Goal: Transaction & Acquisition: Download file/media

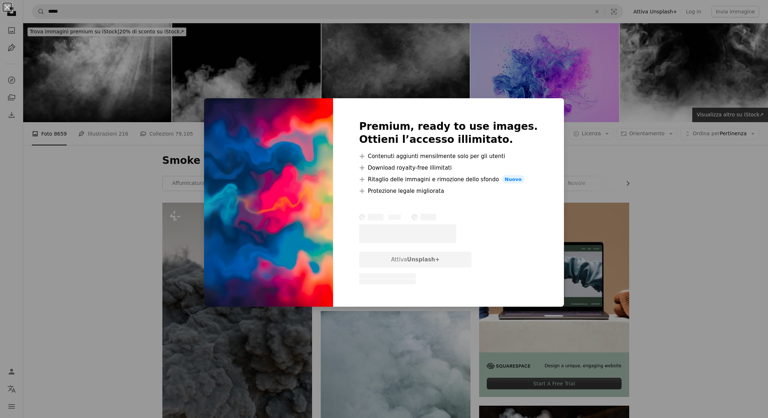
scroll to position [5477, 0]
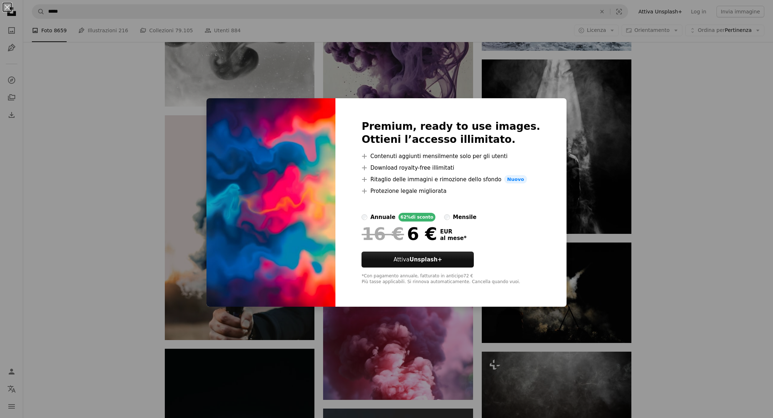
click at [562, 108] on div "An X shape Premium, ready to use images. Ottieni l’accesso illimitato. A plus s…" at bounding box center [386, 209] width 773 height 418
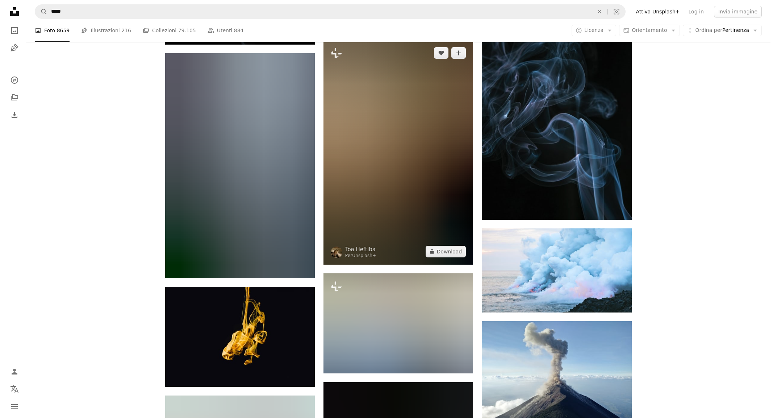
scroll to position [7563, 0]
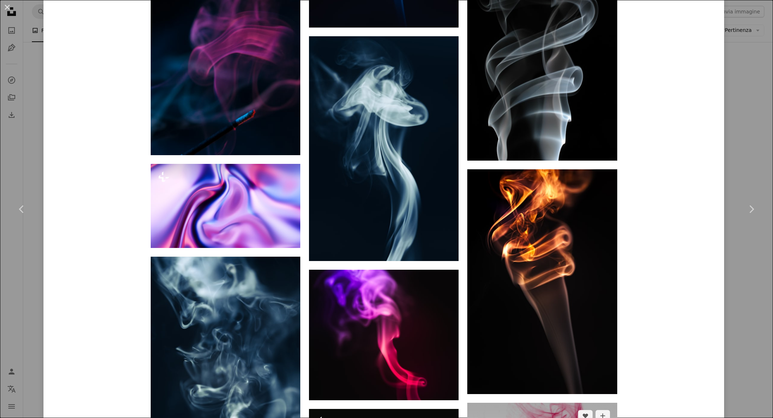
scroll to position [1559, 0]
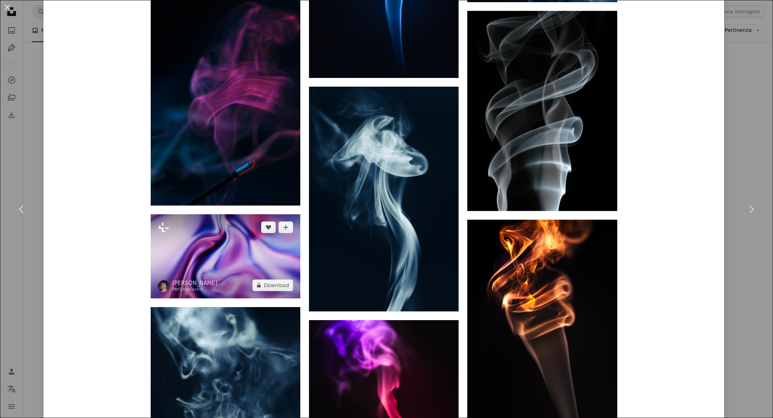
click at [220, 214] on img at bounding box center [226, 256] width 150 height 84
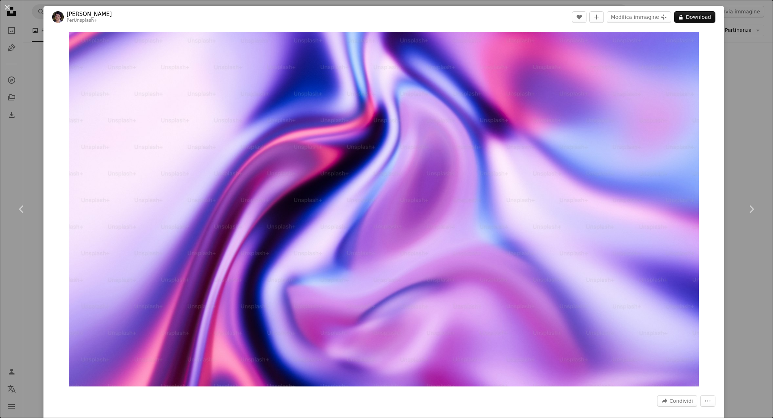
click at [702, 61] on div "Zoom in" at bounding box center [383, 209] width 681 height 362
click at [724, 79] on div "An X shape Chevron left Chevron right Rodion Kutsaiev Per Unsplash+ A heart A p…" at bounding box center [386, 209] width 773 height 418
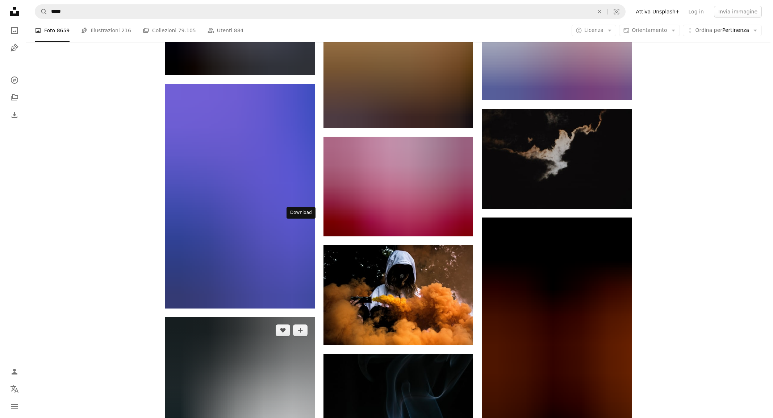
scroll to position [10774, 0]
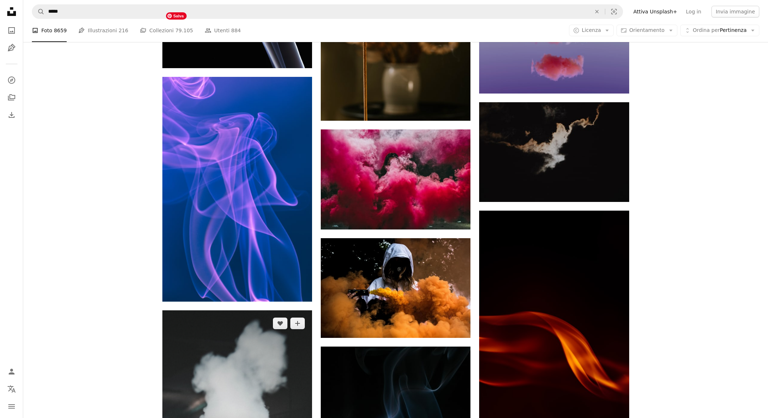
click at [245, 310] on img at bounding box center [237, 422] width 150 height 225
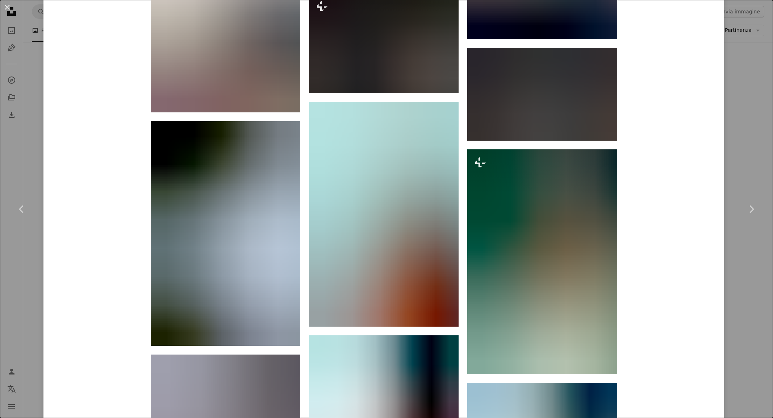
scroll to position [3896, 0]
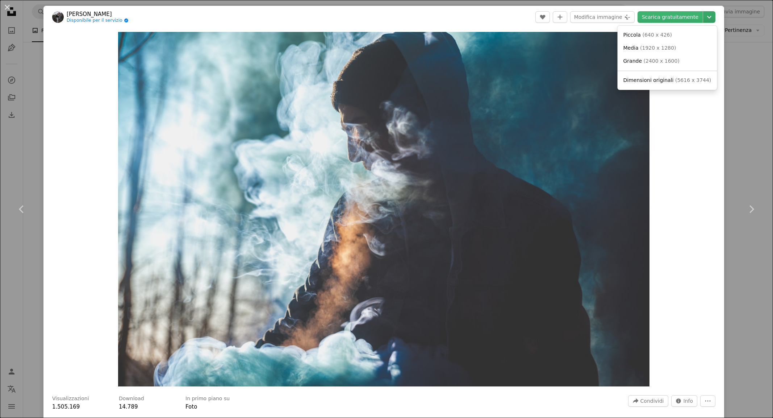
click at [704, 17] on icon "Chevron down" at bounding box center [710, 17] width 12 height 9
click at [657, 50] on span "( 1920 x 1280 )" at bounding box center [658, 48] width 36 height 6
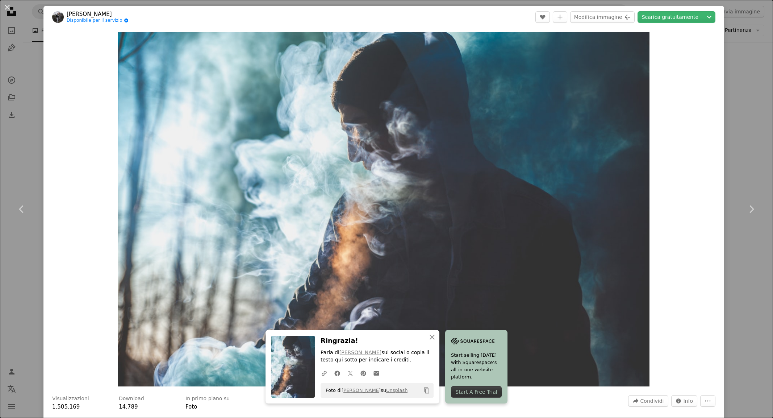
click at [739, 344] on div "An X shape Chevron left Chevron right An X shape Chiudi Ringrazia! Parla di [PE…" at bounding box center [386, 209] width 773 height 418
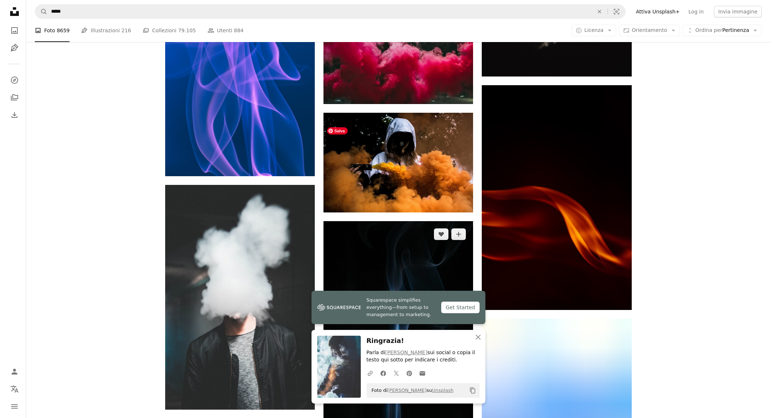
scroll to position [10901, 0]
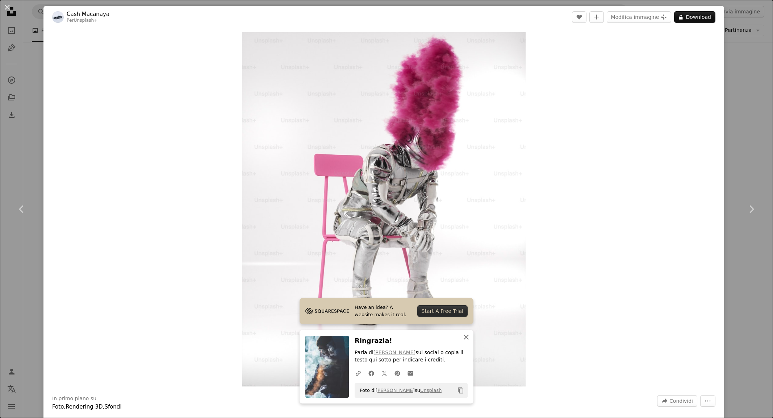
click at [464, 337] on icon "button" at bounding box center [466, 337] width 5 height 5
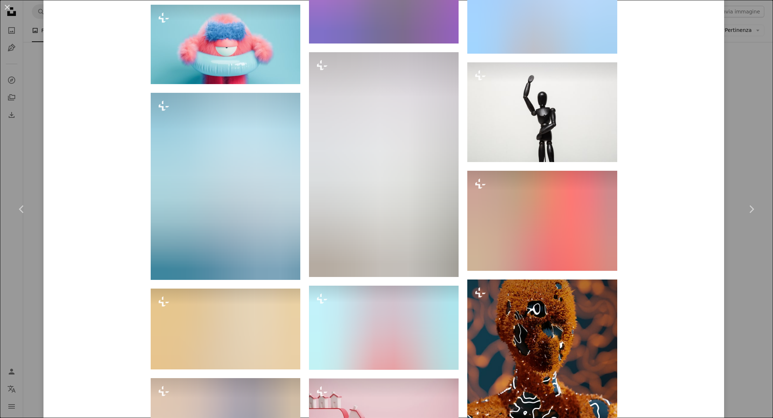
scroll to position [1142, 0]
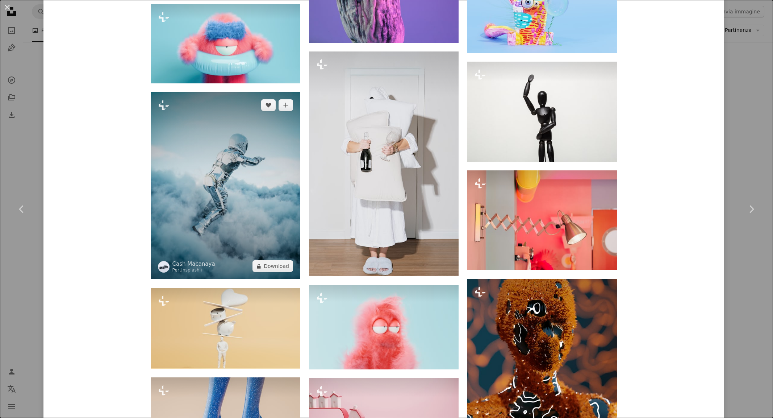
click at [206, 187] on img at bounding box center [226, 185] width 150 height 187
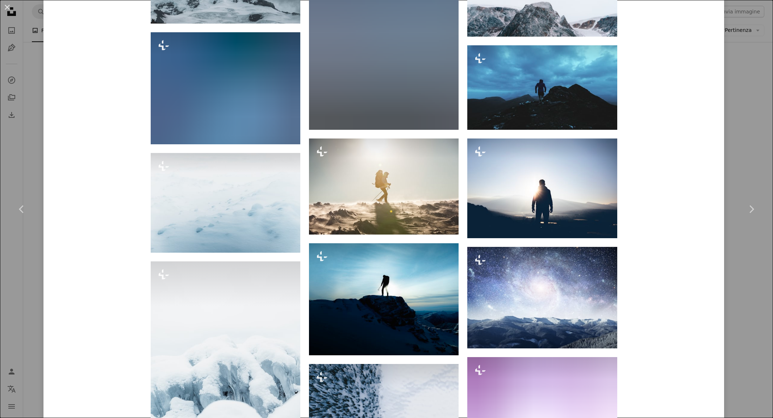
scroll to position [1909, 0]
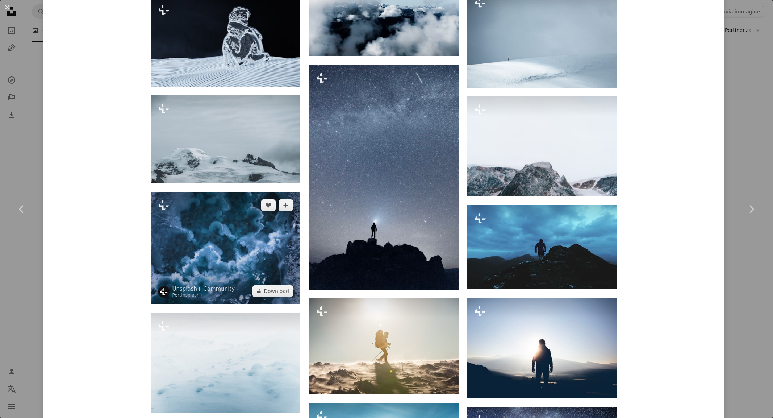
click at [192, 221] on img at bounding box center [226, 248] width 150 height 112
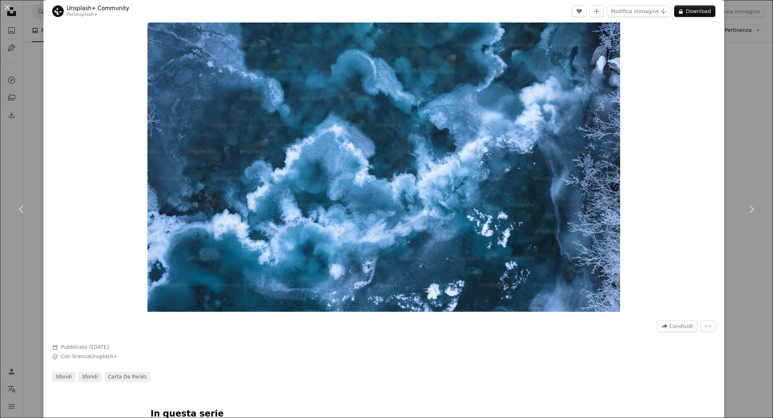
scroll to position [3, 0]
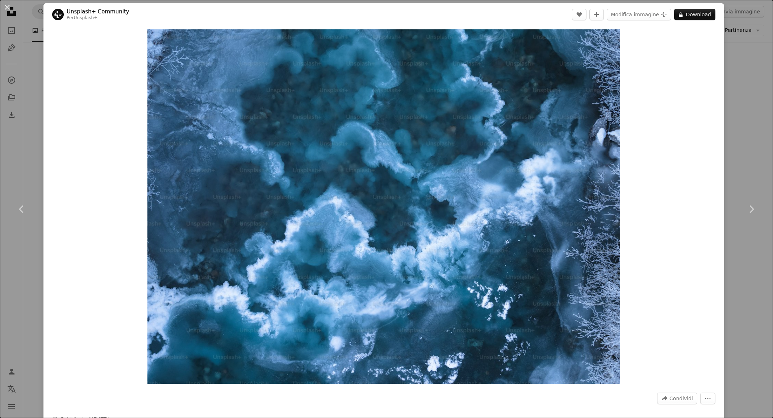
click at [19, 124] on div "An X shape Chevron left Chevron right Unsplash+ Community Per Unsplash+ A heart…" at bounding box center [386, 209] width 773 height 418
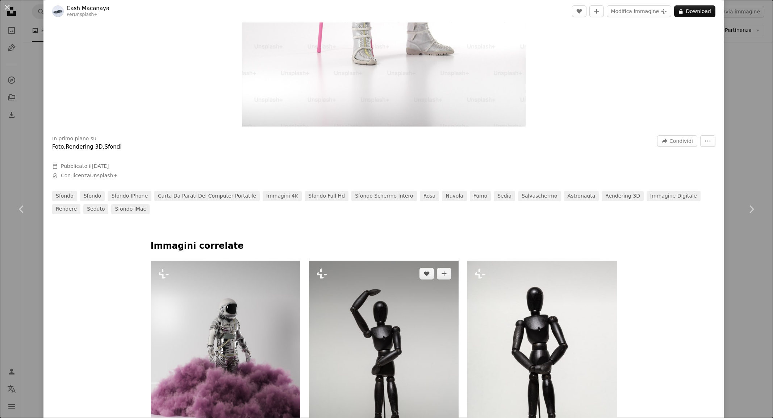
scroll to position [84, 0]
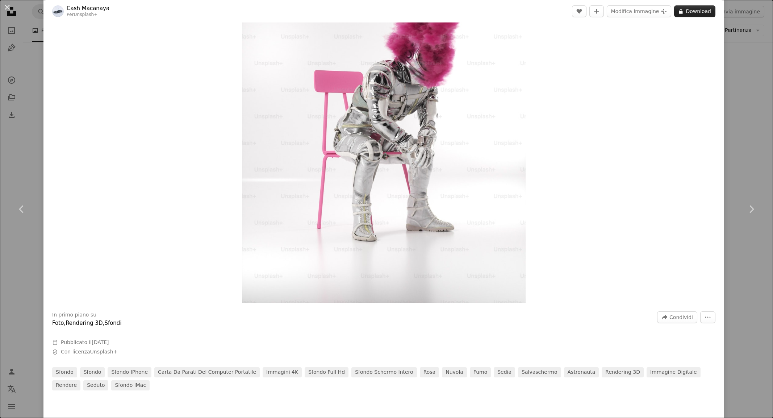
click at [698, 12] on button "A lock Download" at bounding box center [695, 11] width 41 height 12
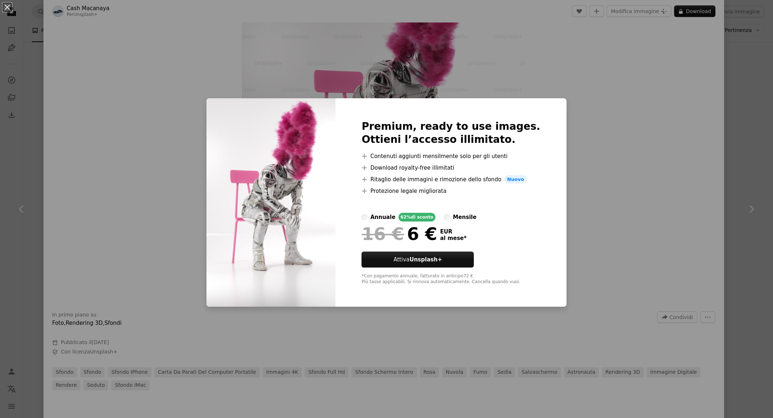
click at [112, 184] on div "An X shape Premium, ready to use images. Ottieni l’accesso illimitato. A plus s…" at bounding box center [386, 209] width 773 height 418
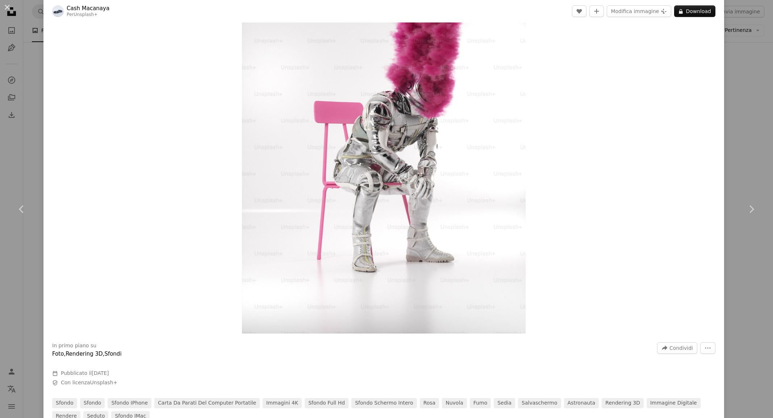
scroll to position [33, 0]
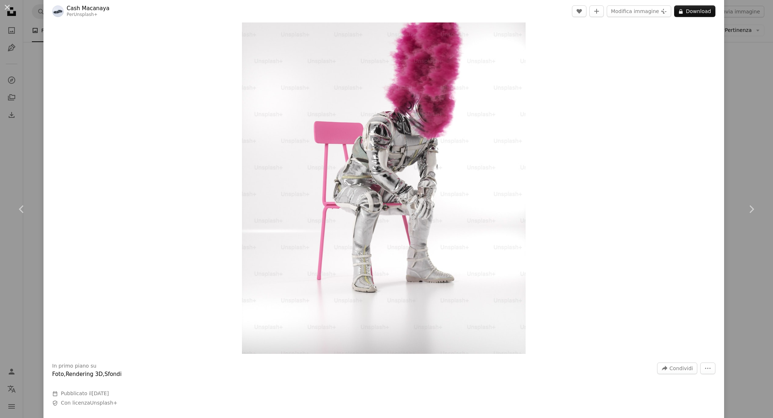
click at [339, 105] on img "Ingrandisci questa immagine" at bounding box center [383, 176] width 283 height 354
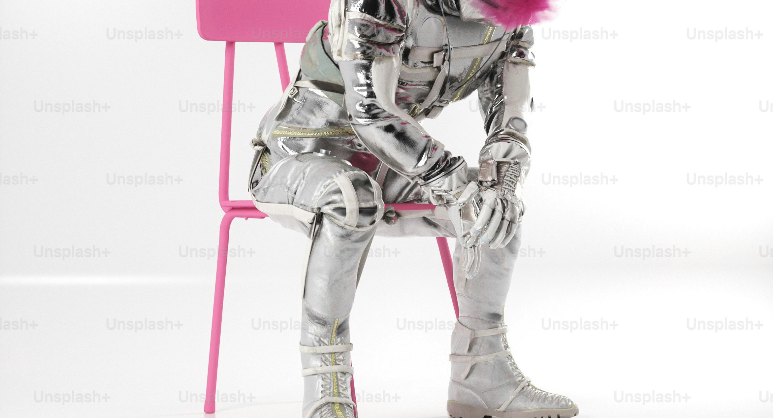
scroll to position [456, 0]
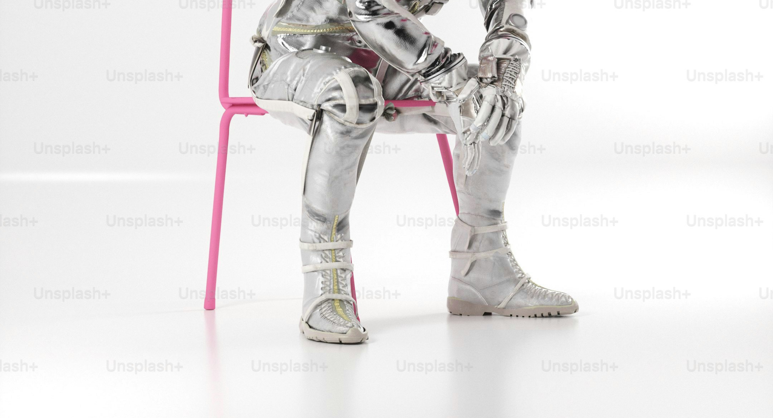
click at [332, 117] on img "Rimpicciolisci questa immagine" at bounding box center [387, 28] width 774 height 968
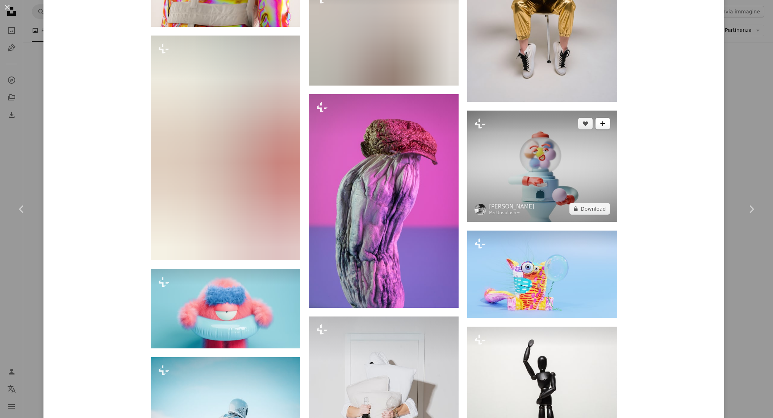
scroll to position [1070, 0]
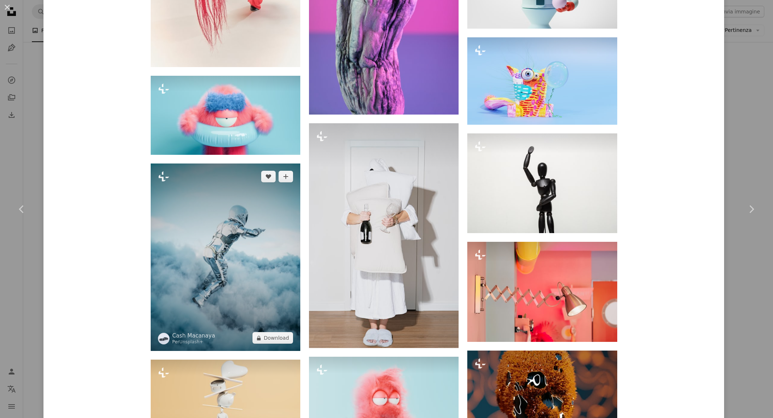
click at [281, 244] on img at bounding box center [226, 256] width 150 height 187
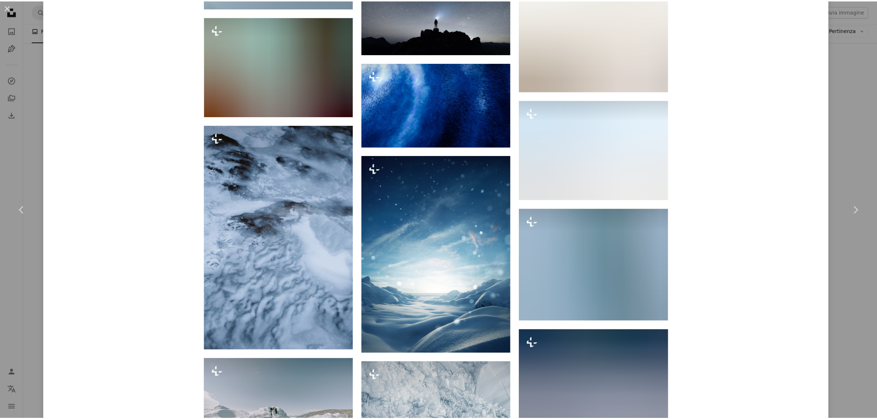
scroll to position [4017, 0]
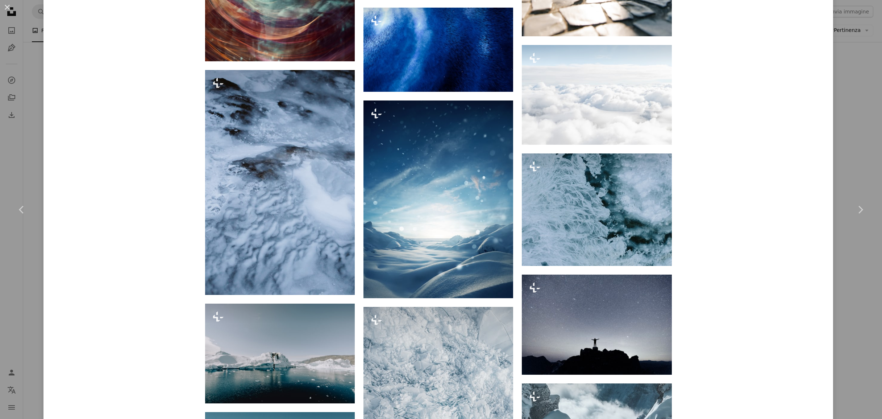
click at [32, 104] on div "An X shape Chevron left Chevron right Cash Macanaya Per Unsplash+ A heart A plu…" at bounding box center [441, 209] width 882 height 419
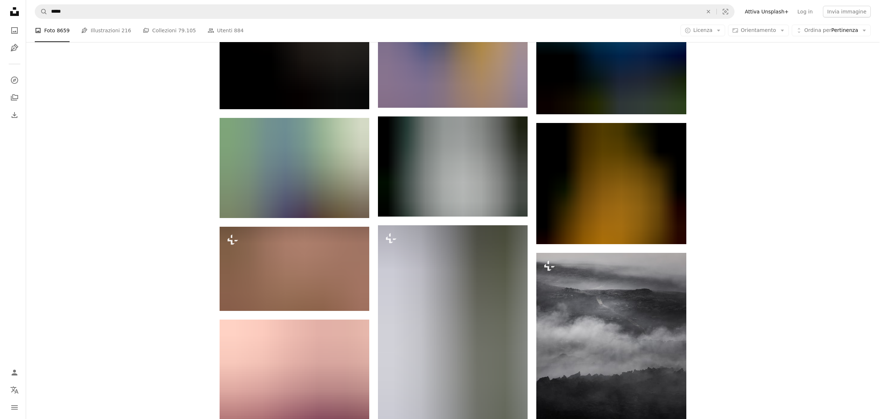
scroll to position [18544, 0]
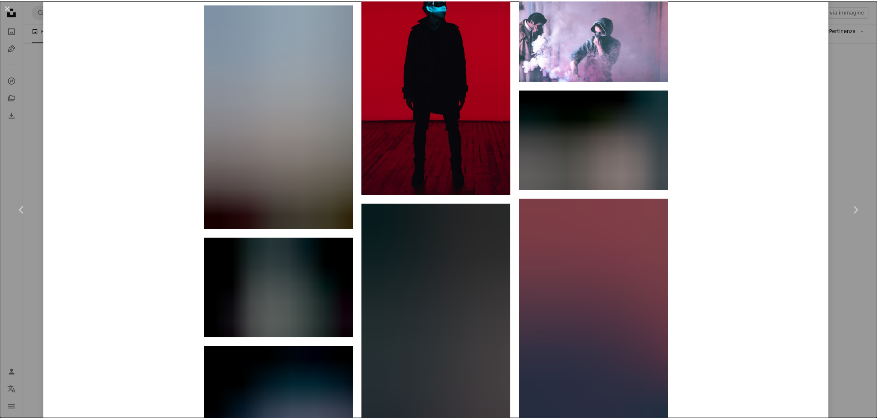
scroll to position [6049, 0]
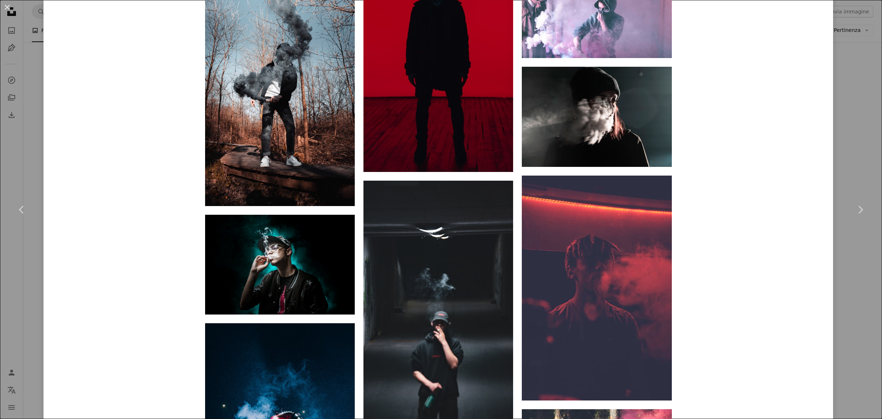
drag, startPoint x: 47, startPoint y: 145, endPoint x: 32, endPoint y: 150, distance: 16.6
click at [30, 151] on div "An X shape Chevron left Chevron right Jang Raw Disponibile per il servizio A ch…" at bounding box center [441, 209] width 882 height 419
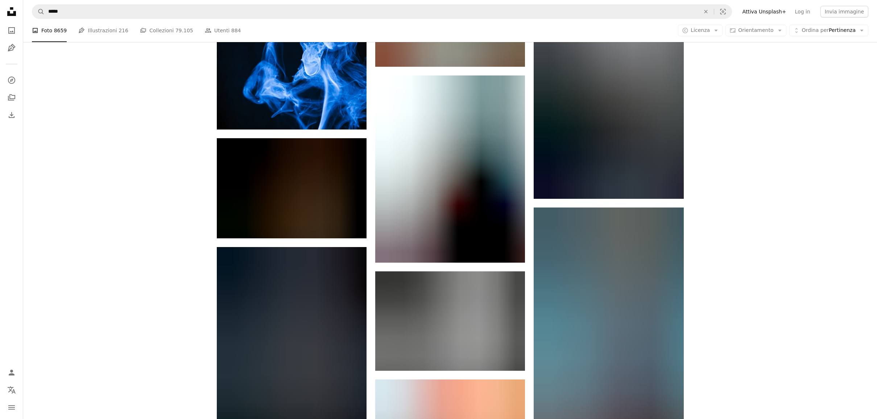
scroll to position [19750, 0]
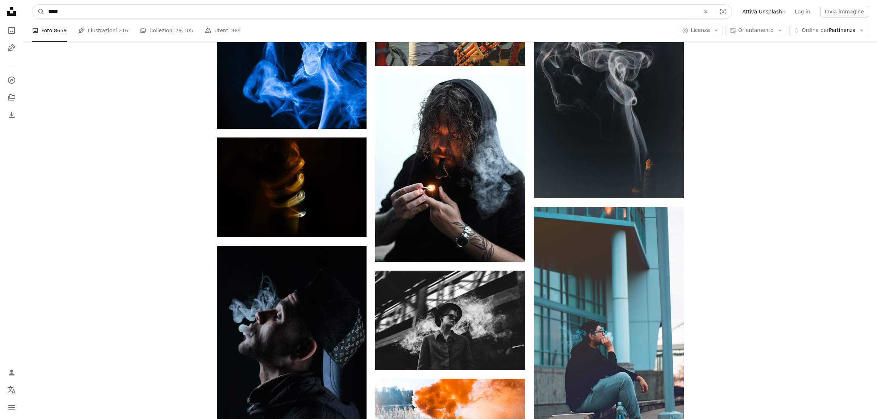
click at [144, 9] on input "*****" at bounding box center [371, 12] width 653 height 14
type input "*******"
click at [32, 5] on button "A magnifying glass" at bounding box center [38, 12] width 12 height 14
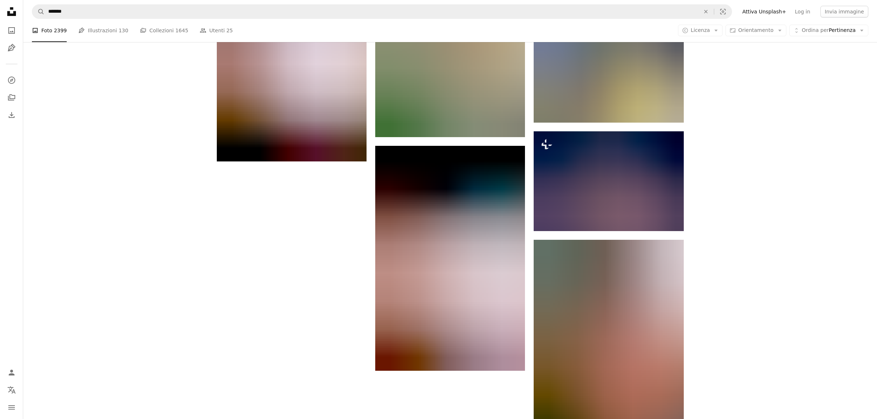
scroll to position [1094, 0]
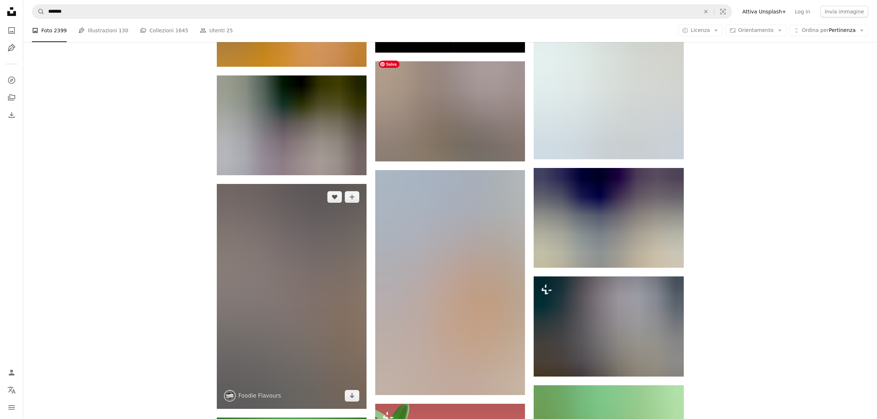
scroll to position [4140, 0]
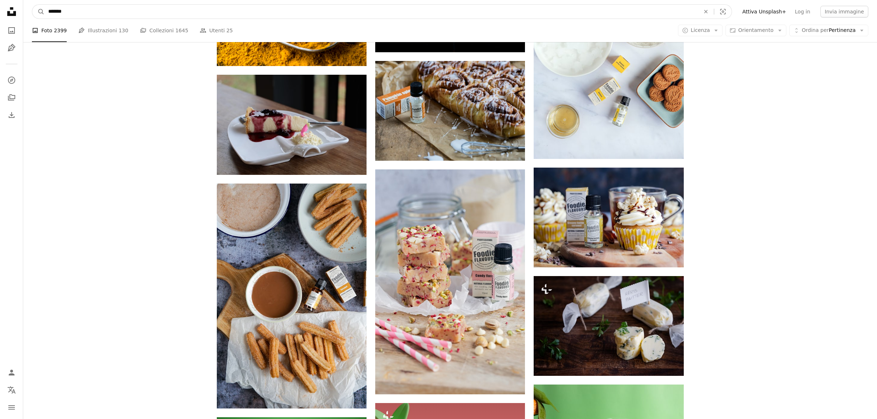
click at [133, 11] on input "*******" at bounding box center [371, 12] width 653 height 14
drag, startPoint x: 133, startPoint y: 11, endPoint x: 84, endPoint y: 13, distance: 48.6
click at [83, 13] on input "*******" at bounding box center [371, 12] width 653 height 14
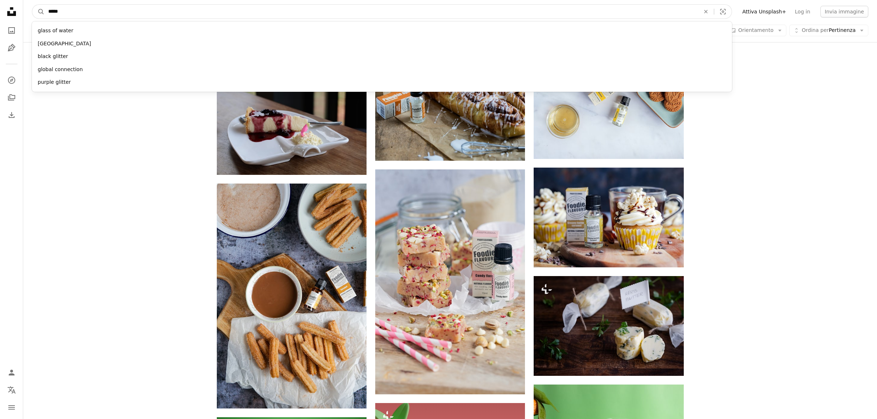
type input "******"
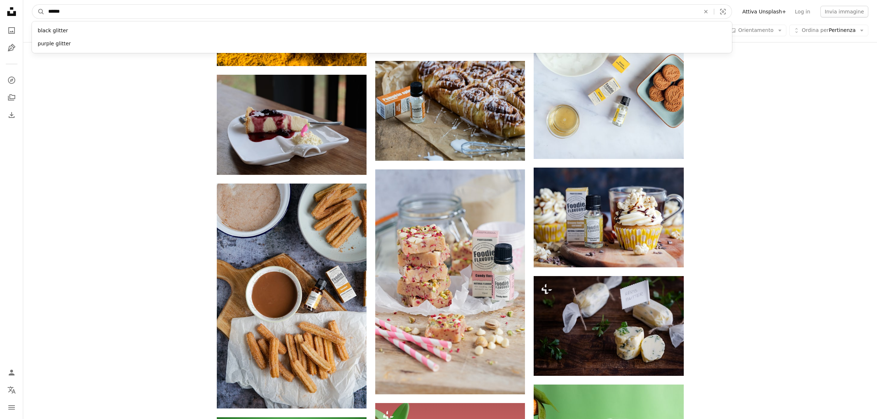
click button "A magnifying glass" at bounding box center [38, 12] width 12 height 14
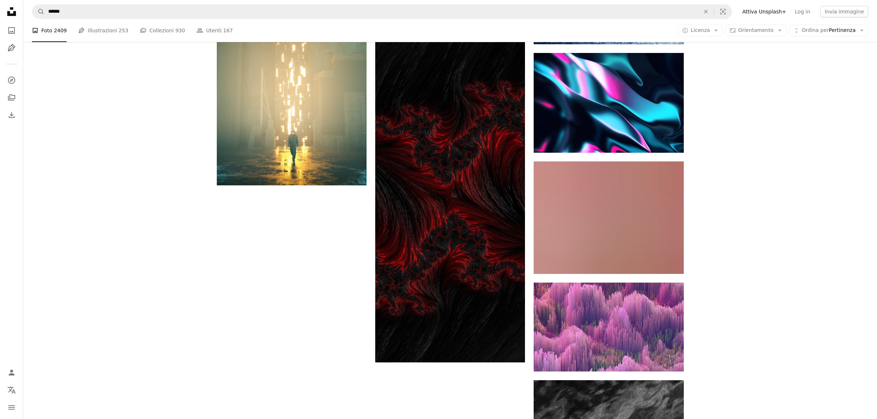
scroll to position [959, 0]
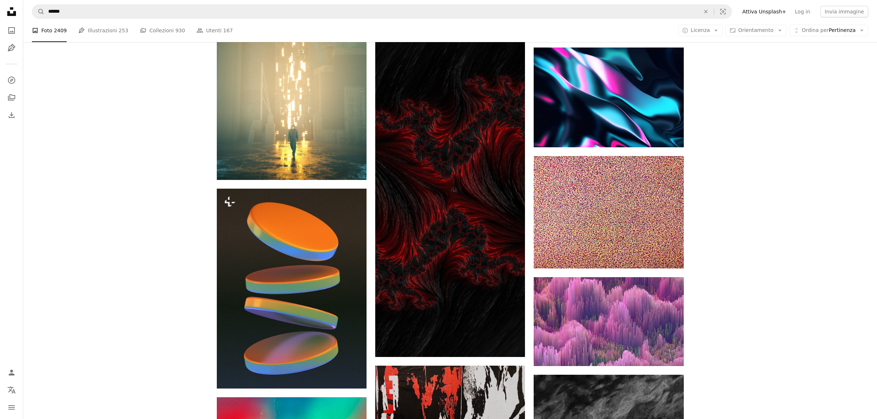
drag, startPoint x: 816, startPoint y: 286, endPoint x: 726, endPoint y: 292, distance: 90.1
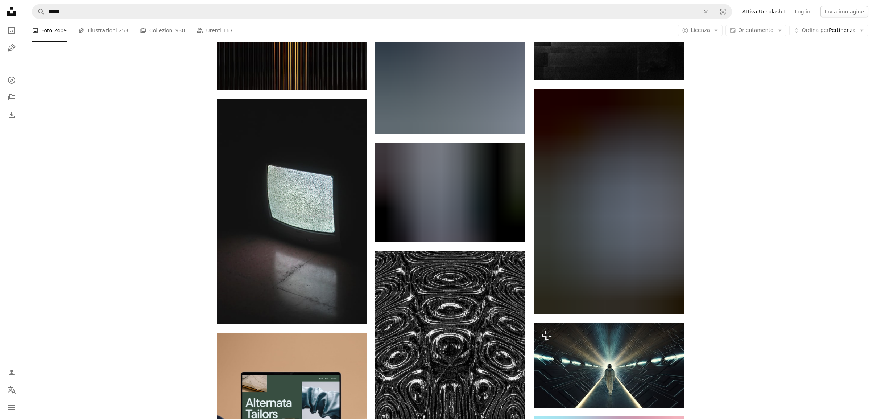
scroll to position [1604, 0]
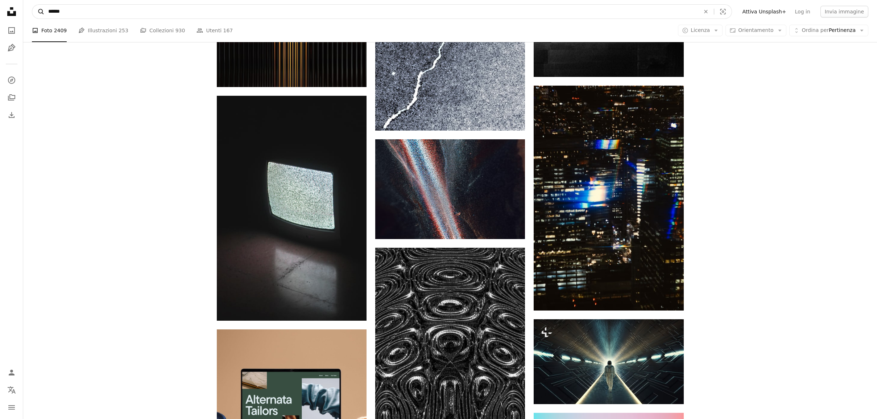
drag, startPoint x: 98, startPoint y: 16, endPoint x: 41, endPoint y: 11, distance: 57.8
click at [36, 14] on form "A magnifying glass ****** An X shape Visual search" at bounding box center [382, 11] width 700 height 14
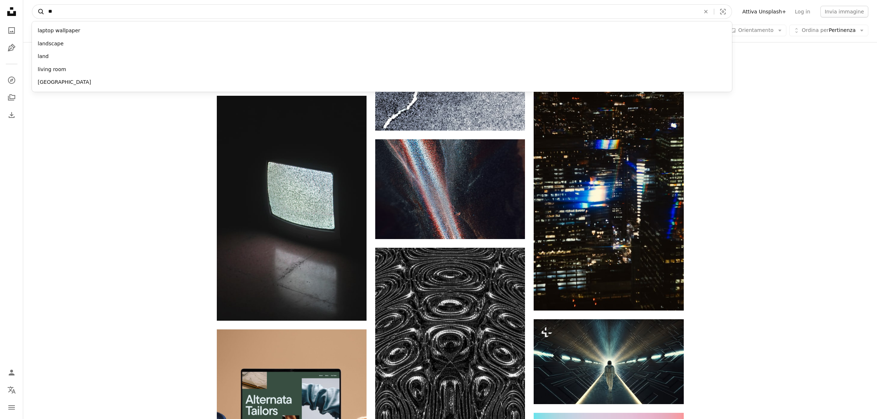
type input "***"
click button "A magnifying glass" at bounding box center [38, 12] width 12 height 14
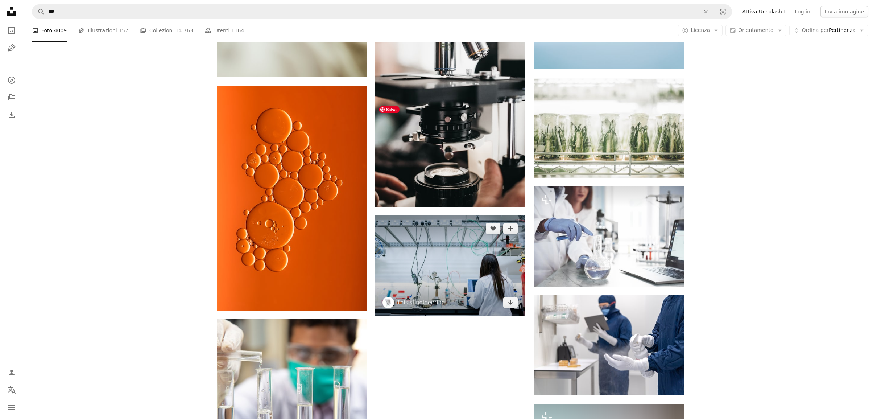
scroll to position [854, 0]
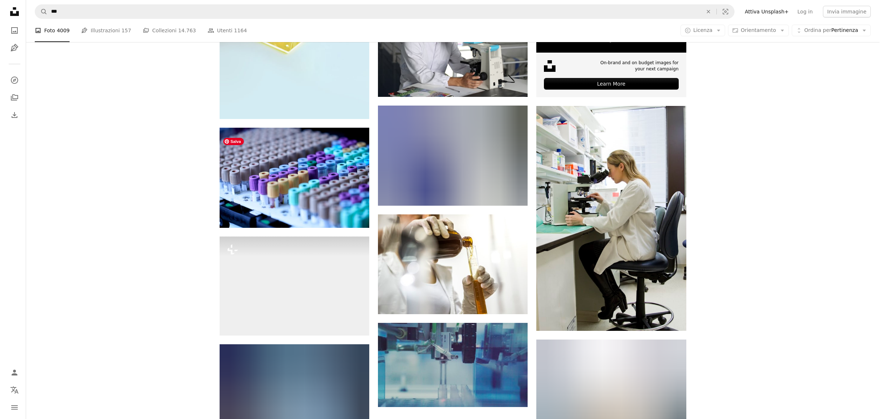
scroll to position [3254, 0]
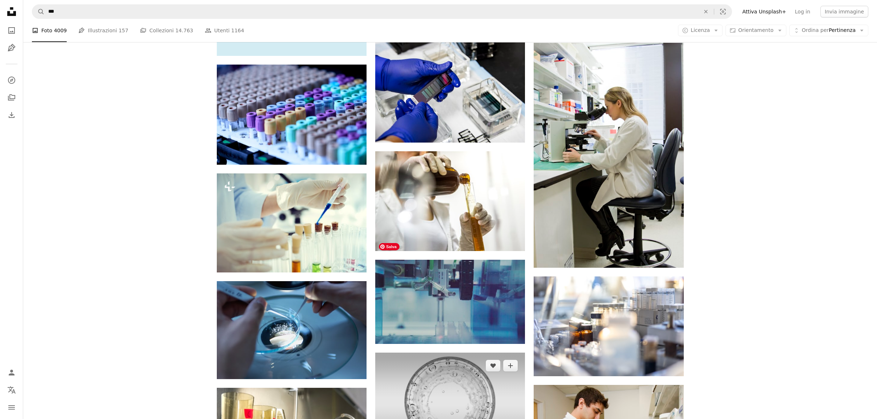
click at [472, 352] on img at bounding box center [450, 401] width 150 height 99
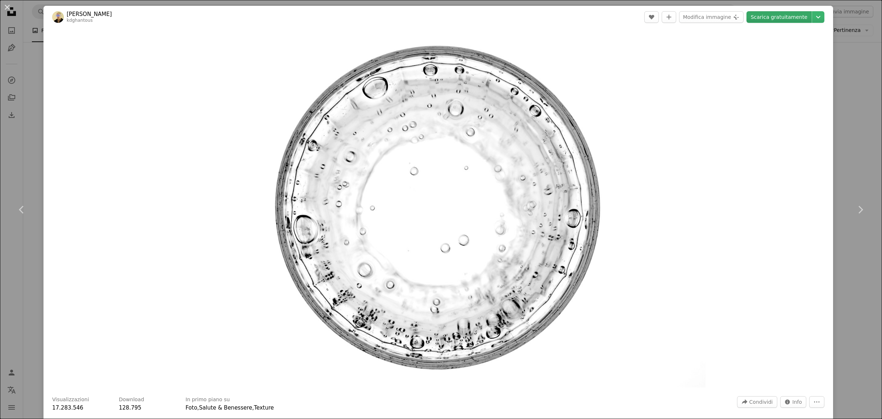
click at [768, 16] on link "Scarica gratuitamente" at bounding box center [779, 17] width 65 height 12
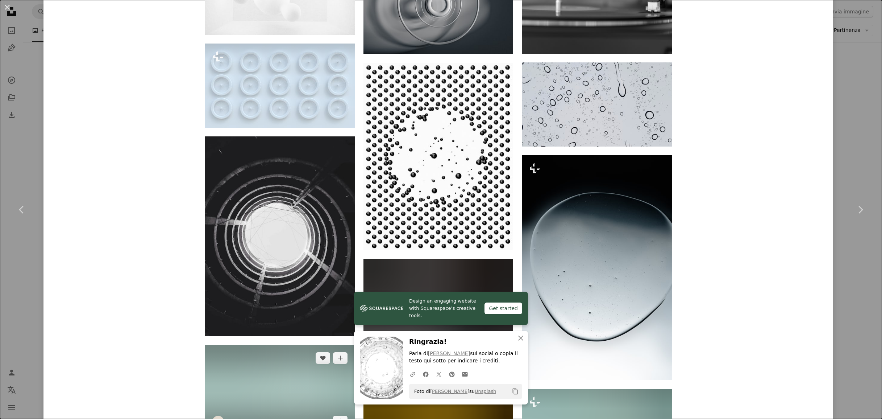
scroll to position [2307, 0]
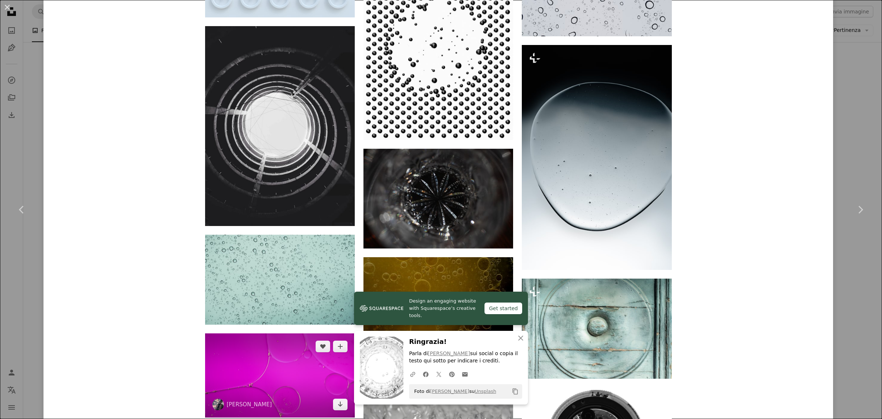
click at [264, 333] on img at bounding box center [280, 375] width 150 height 84
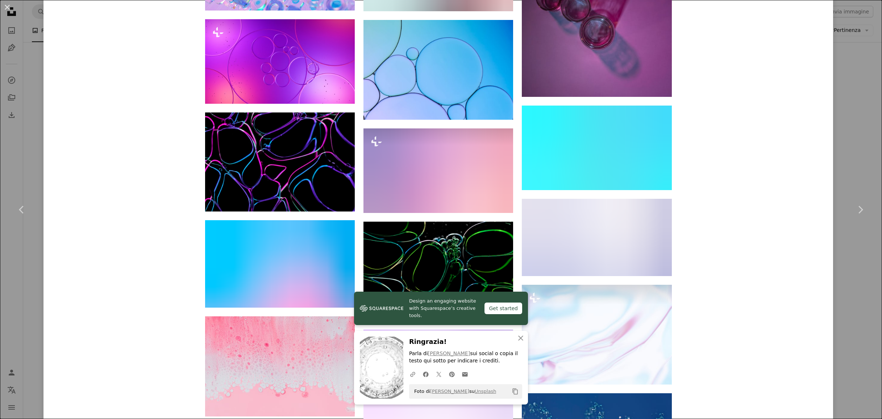
scroll to position [1762, 0]
